Goal: Find specific page/section: Find specific page/section

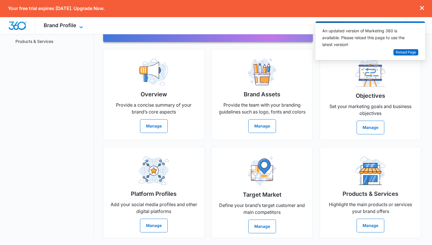
drag, startPoint x: 0, startPoint y: 0, endPoint x: 67, endPoint y: 27, distance: 72.5
click at [67, 27] on span "Brand Profile" at bounding box center [60, 25] width 33 height 6
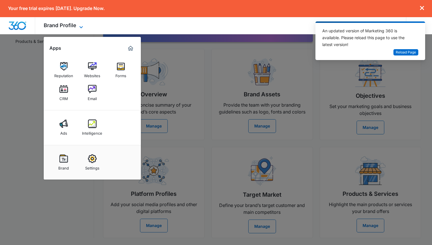
click at [68, 27] on span "Brand Profile" at bounding box center [60, 25] width 33 height 6
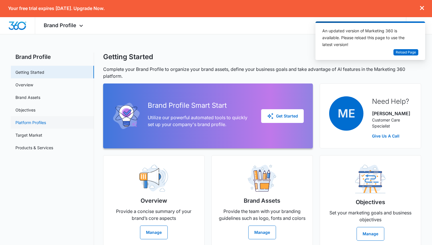
click at [46, 125] on link "Platform Profiles" at bounding box center [30, 122] width 31 height 6
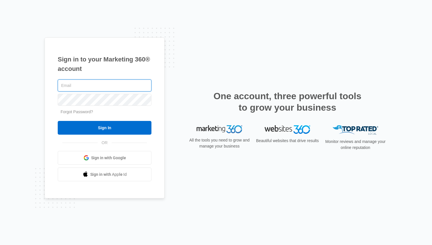
type input "jwyang1016@gmail.com"
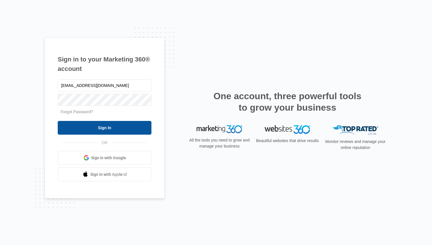
click at [105, 123] on input "Sign In" at bounding box center [105, 128] width 94 height 14
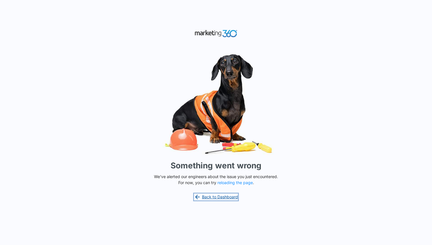
click at [217, 199] on link "Back to Dashboard" at bounding box center [216, 196] width 44 height 7
click at [238, 180] on button "reloading the page" at bounding box center [234, 182] width 35 height 5
